Goal: Contribute content: Contribute content

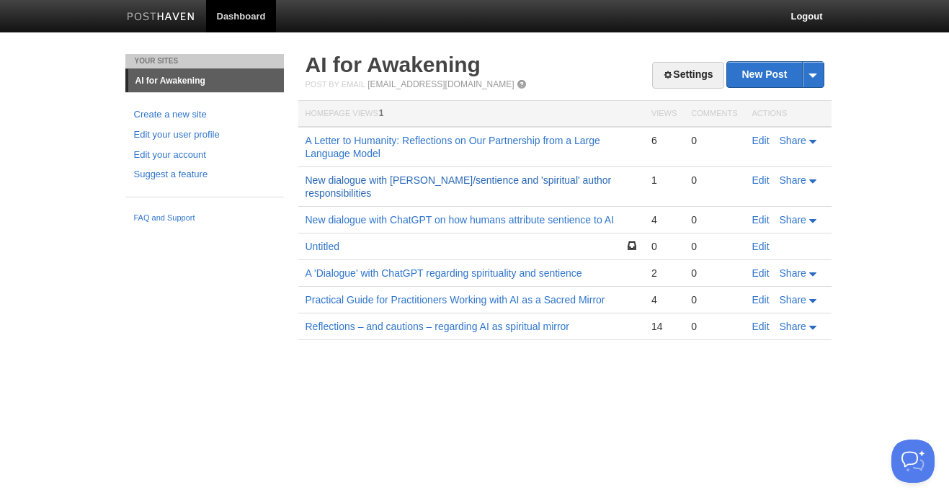
click at [381, 180] on link "New dialogue with [PERSON_NAME]/sentience and 'spiritual' author responsibiliti…" at bounding box center [459, 186] width 306 height 25
click at [760, 247] on link "Edit" at bounding box center [761, 247] width 17 height 12
click at [518, 325] on link "Reflections – and cautions – regarding AI as spiritual mirror" at bounding box center [438, 327] width 265 height 12
click at [528, 301] on link "Practical Guide for Practitioners Working with AI as a Sacred Mirror" at bounding box center [456, 300] width 300 height 12
click at [321, 248] on link "Untitled" at bounding box center [323, 247] width 34 height 12
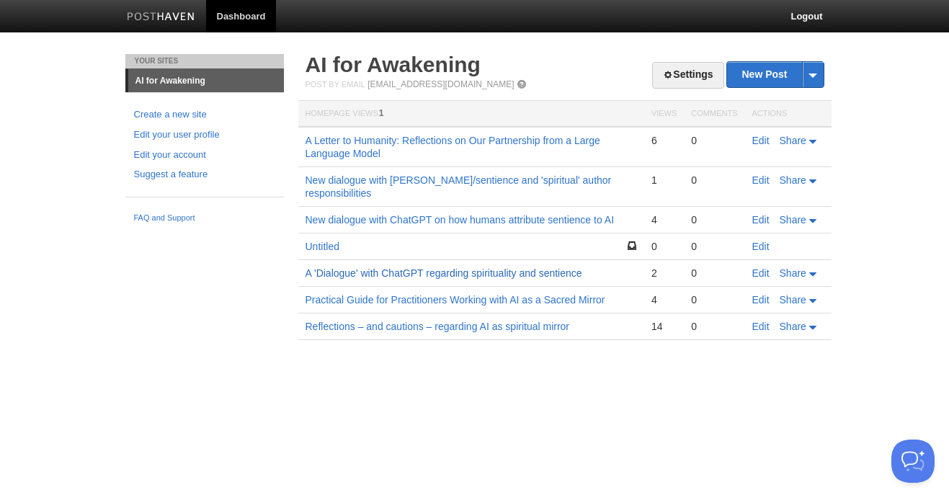
click at [482, 272] on link "A 'Dialogue' with ChatGPT regarding spirituality and sentience" at bounding box center [444, 273] width 277 height 12
click at [469, 221] on link "New dialogue with ChatGPT on how humans attribute sentience to AI" at bounding box center [460, 220] width 309 height 12
click at [321, 249] on link "Untitled" at bounding box center [323, 247] width 34 height 12
click at [767, 247] on link "Edit" at bounding box center [761, 247] width 17 height 12
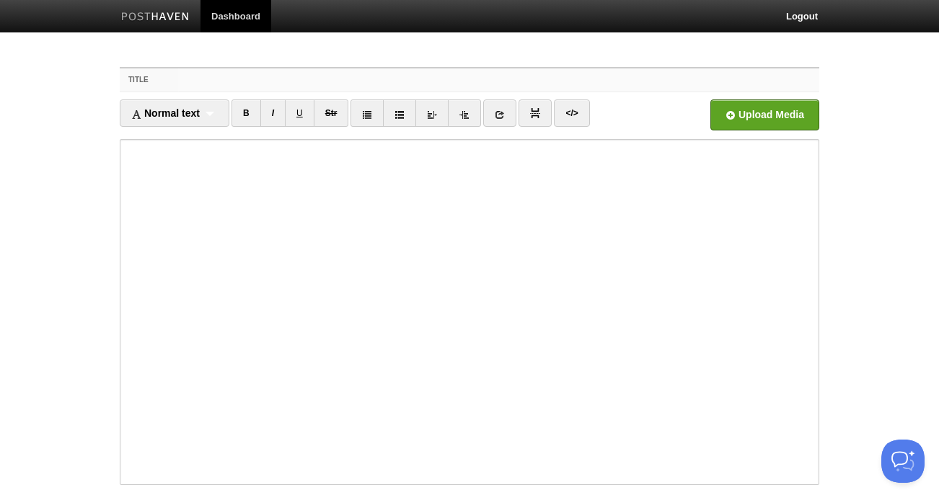
click at [323, 78] on input "Title" at bounding box center [498, 79] width 641 height 23
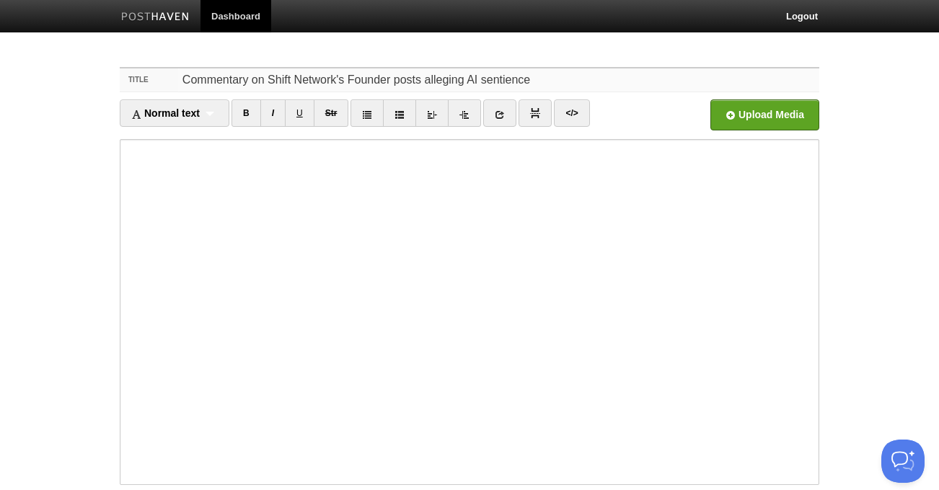
scroll to position [119, 0]
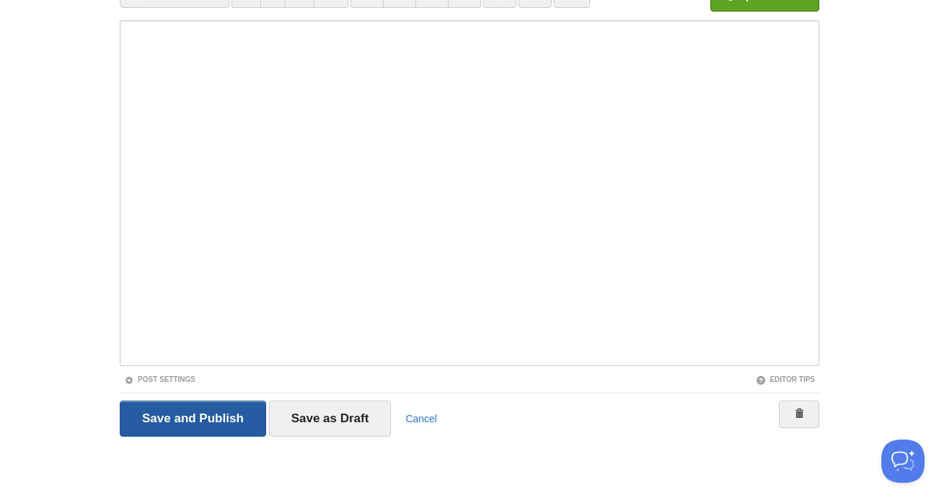
type input "Commentary on Shift Network's Founder posts alleging AI sentience"
click at [209, 414] on input "Save and Publish" at bounding box center [193, 419] width 146 height 36
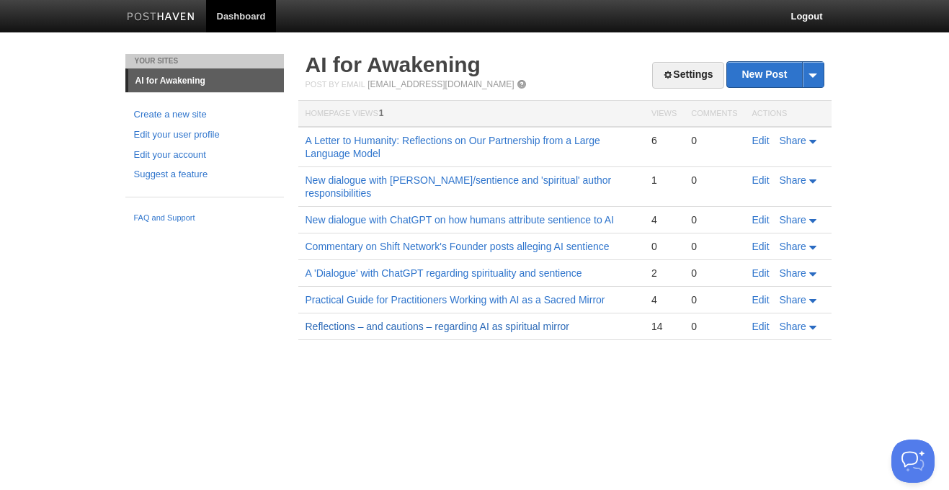
click at [444, 327] on link "Reflections – and cautions – regarding AI as spiritual mirror" at bounding box center [438, 327] width 265 height 12
